Goal: Task Accomplishment & Management: Use online tool/utility

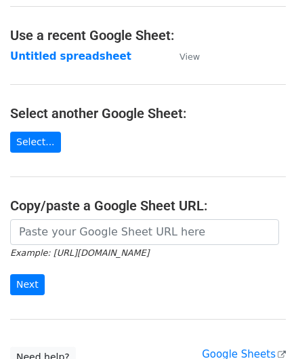
scroll to position [178, 0]
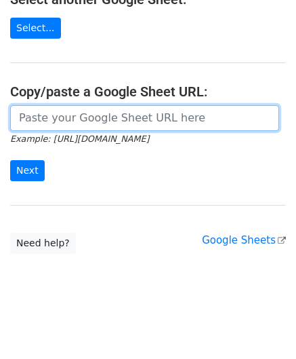
drag, startPoint x: 44, startPoint y: 110, endPoint x: 52, endPoint y: 112, distance: 7.6
click at [45, 110] on input "url" at bounding box center [144, 118] width 269 height 26
paste input "https://docs.google.com/spreadsheets/d/1jIi8JbCorhQGE0QeRaxjpCthN7Dwcr_OoFuC896…"
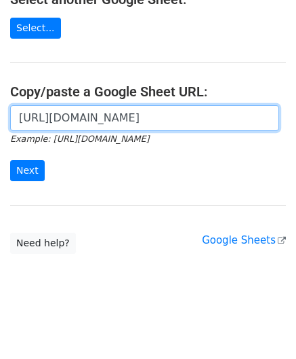
scroll to position [0, 286]
type input "https://docs.google.com/spreadsheets/d/1jIi8JbCorhQGE0QeRaxjpCthN7Dwcr_OoFuC896…"
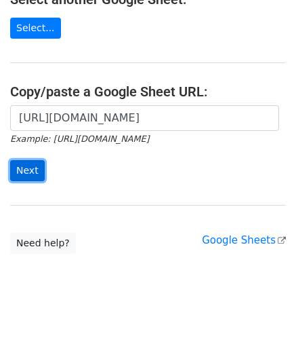
click at [27, 171] on input "Next" at bounding box center [27, 170] width 35 height 21
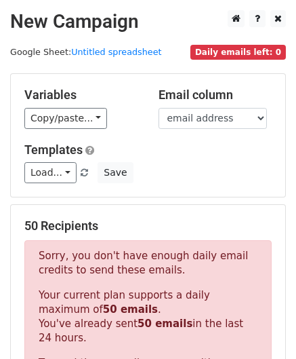
scroll to position [457, 0]
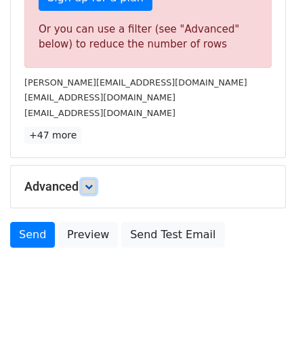
click at [92, 182] on icon at bounding box center [89, 186] width 8 height 8
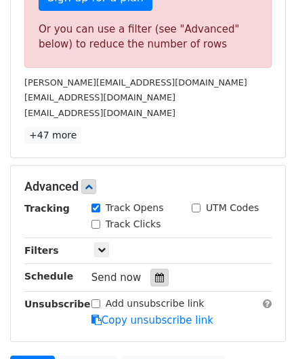
click at [155, 273] on icon at bounding box center [159, 276] width 9 height 9
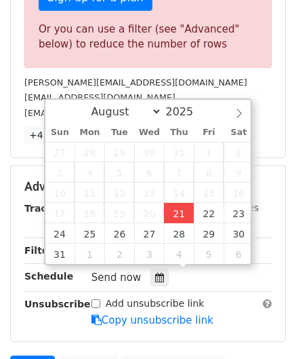
type input "[DATE] 12:00"
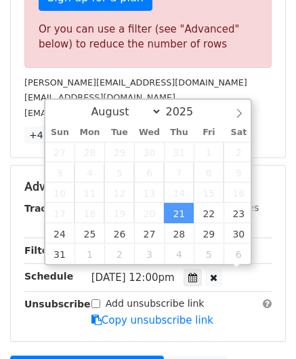
scroll to position [0, 0]
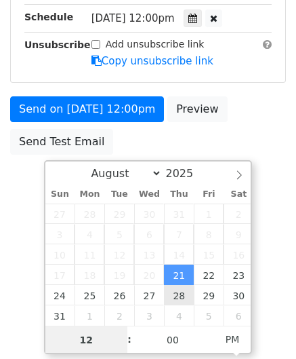
paste input "7"
type input "7"
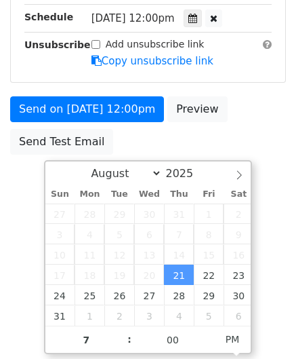
type input "[DATE] 19:00"
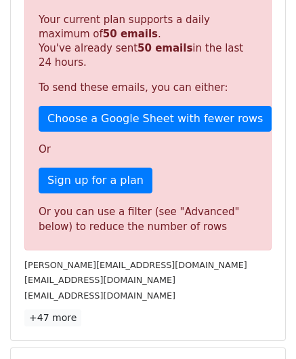
scroll to position [621, 0]
